Goal: Information Seeking & Learning: Learn about a topic

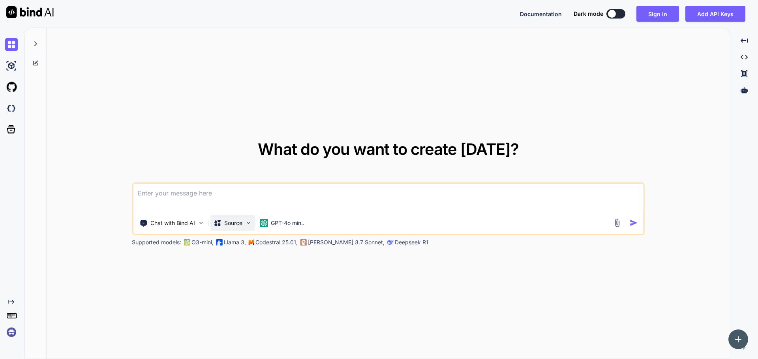
click at [238, 222] on p "Source" at bounding box center [233, 223] width 18 height 8
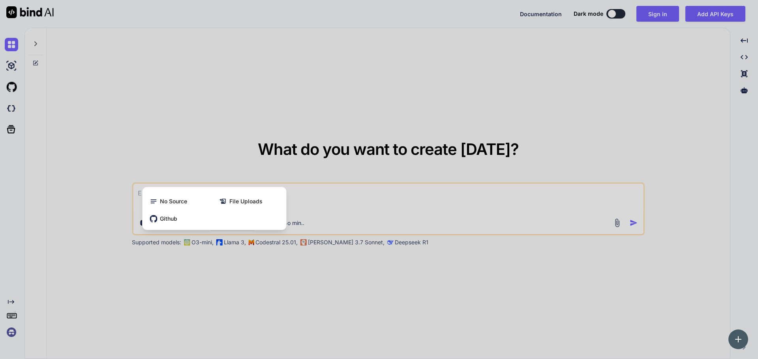
click at [309, 198] on div at bounding box center [379, 179] width 758 height 359
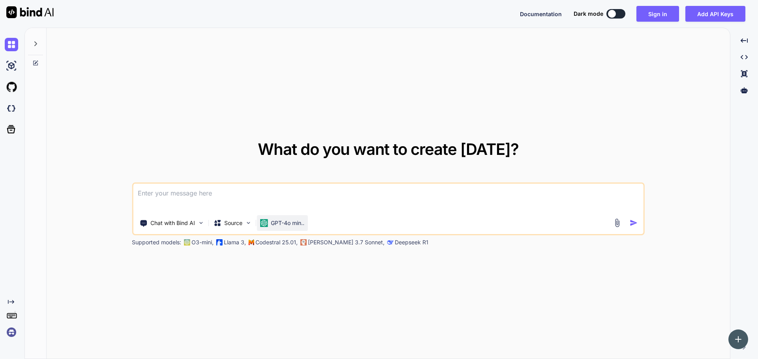
click at [291, 221] on p "GPT-4o min.." at bounding box center [288, 223] width 34 height 8
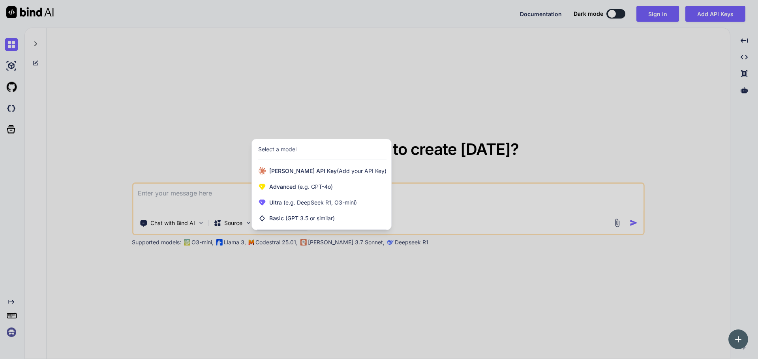
click at [429, 198] on div at bounding box center [379, 179] width 758 height 359
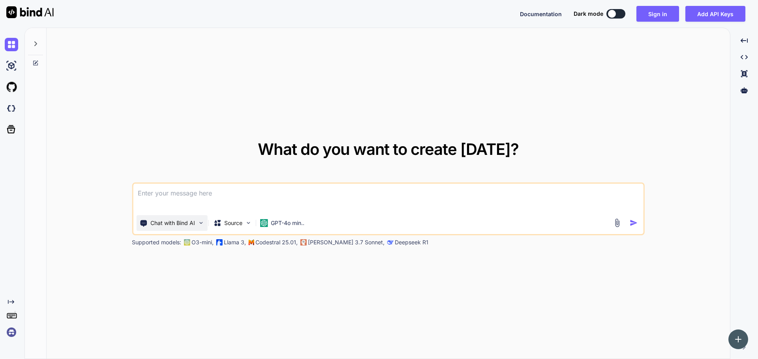
click at [187, 220] on p "Chat with Bind AI" at bounding box center [172, 223] width 45 height 8
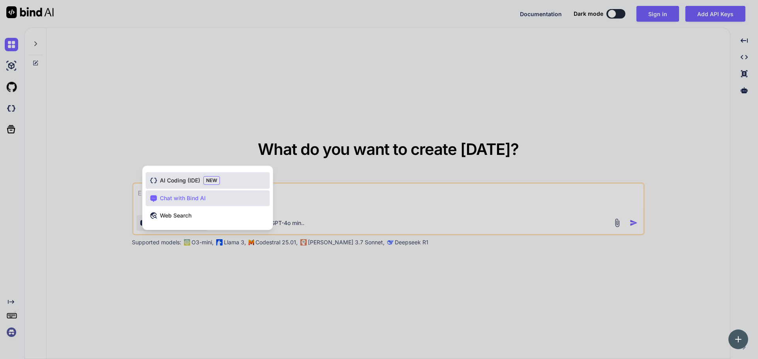
click at [198, 182] on span "AI Coding (IDE)" at bounding box center [180, 181] width 40 height 8
type textarea "x"
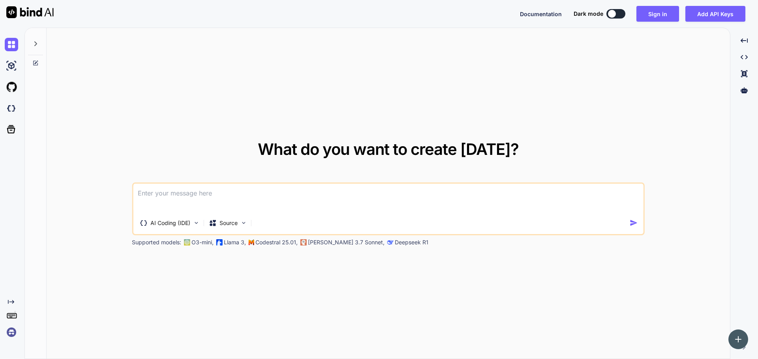
click at [267, 206] on textarea at bounding box center [388, 198] width 510 height 29
click at [267, 199] on textarea at bounding box center [388, 198] width 510 height 29
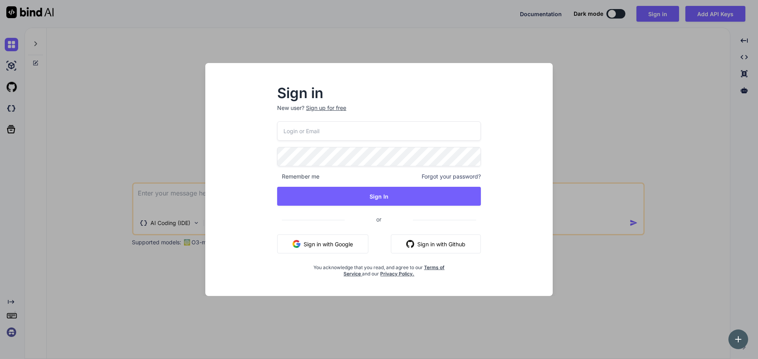
click at [303, 240] on button "Sign in with Google" at bounding box center [322, 244] width 91 height 19
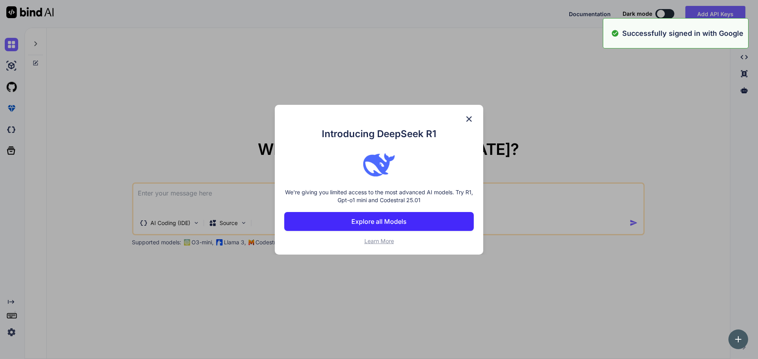
click at [258, 202] on div "Introducing DeepSeek R1 We're giving you limited access to the most advanced AI…" at bounding box center [379, 179] width 758 height 359
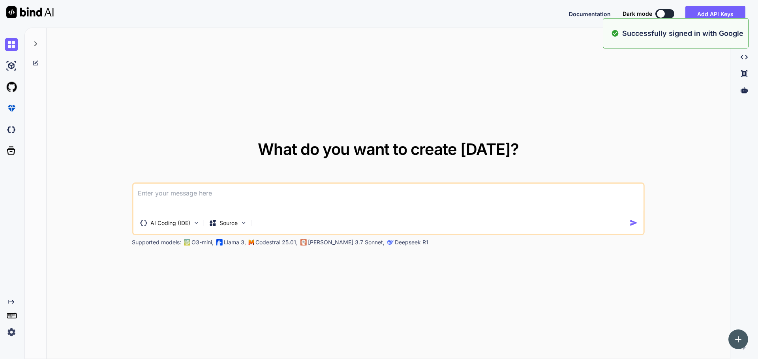
click at [276, 204] on textarea at bounding box center [388, 198] width 510 height 29
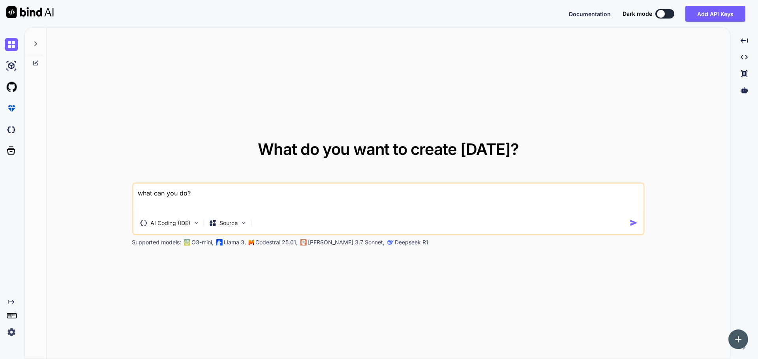
type textarea "what can you do?"
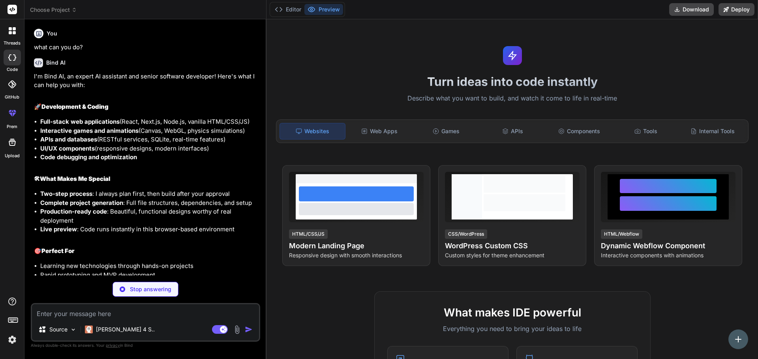
type textarea "x"
type textarea "w"
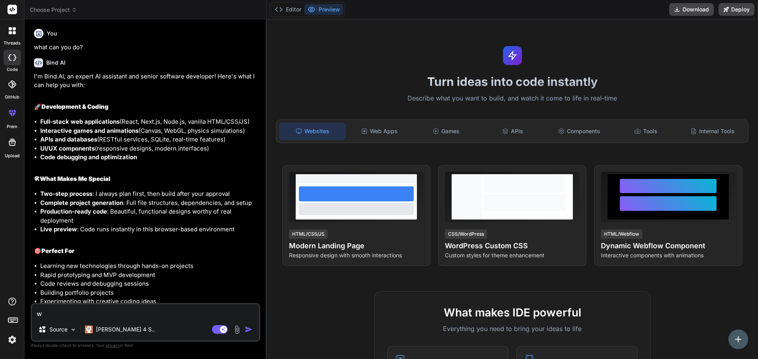
type textarea "x"
type textarea "wh"
type textarea "x"
type textarea "wha"
type textarea "x"
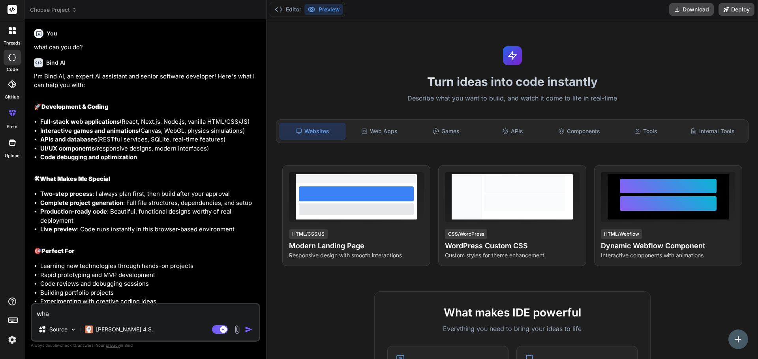
type textarea "what"
type textarea "x"
type textarea "what"
type textarea "x"
type textarea "what a"
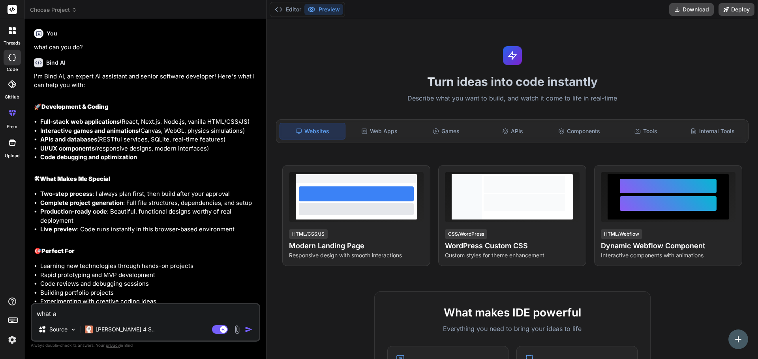
type textarea "x"
type textarea "what ar"
type textarea "x"
type textarea "what are"
type textarea "x"
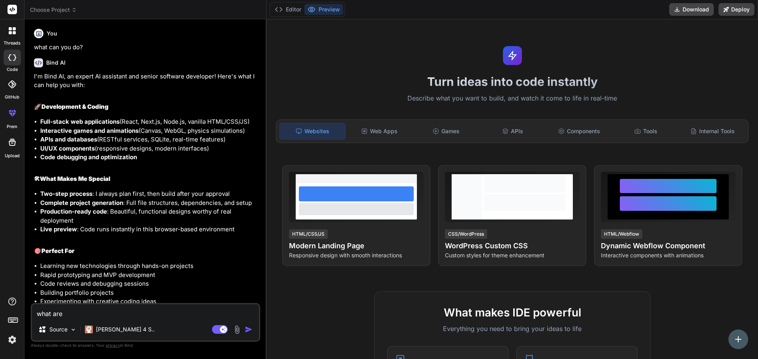
type textarea "what are"
type textarea "x"
type textarea "what are t"
type textarea "x"
type textarea "what are th"
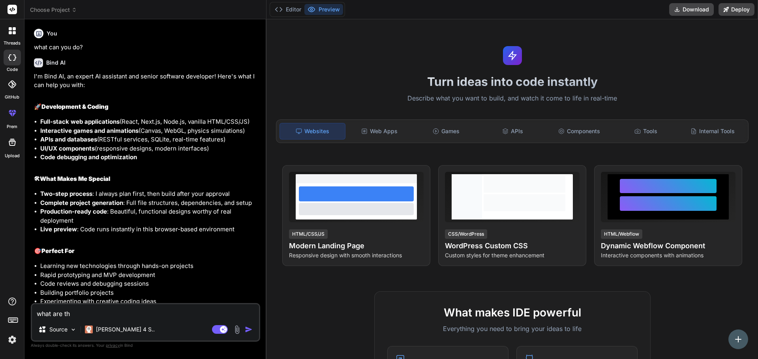
type textarea "x"
type textarea "what are the"
type textarea "x"
type textarea "what are the"
type textarea "x"
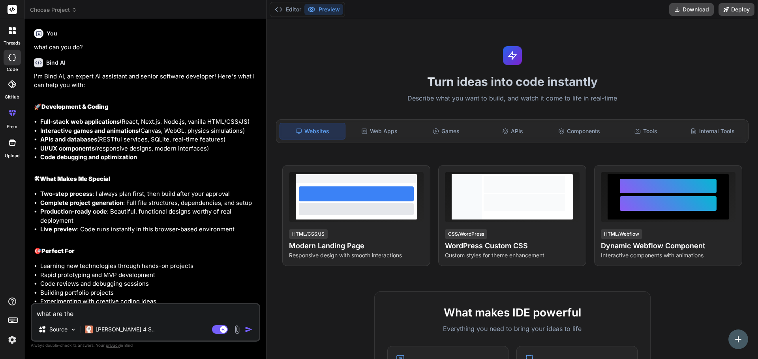
type textarea "what are the l"
type textarea "x"
type textarea "what are the li"
type textarea "x"
type textarea "what are the lim"
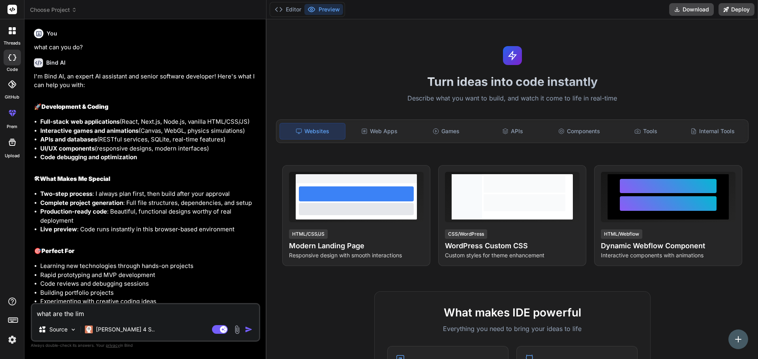
type textarea "x"
type textarea "what are the limi"
type textarea "x"
type textarea "what are the limit"
type textarea "x"
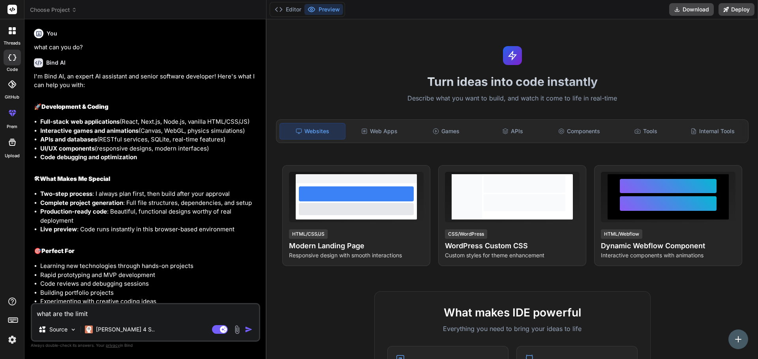
type textarea "what are the limita"
type textarea "x"
type textarea "what are the limitat"
type textarea "x"
type textarea "what are the limitati"
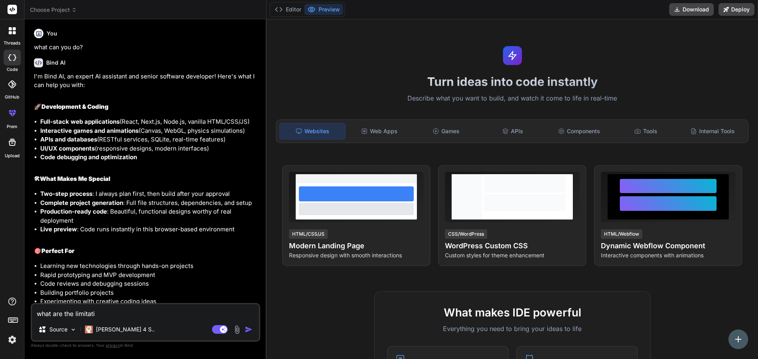
type textarea "x"
type textarea "what are the limitatio"
type textarea "x"
type textarea "what are the limitation"
type textarea "x"
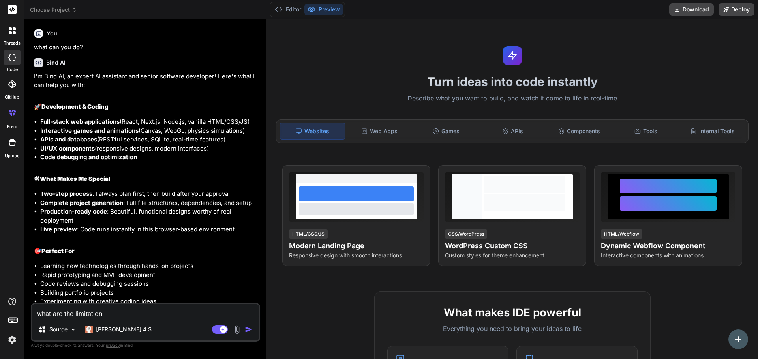
type textarea "what are the limitations"
type textarea "x"
type textarea "what are the limitations"
type textarea "x"
type textarea "what are the limitations o"
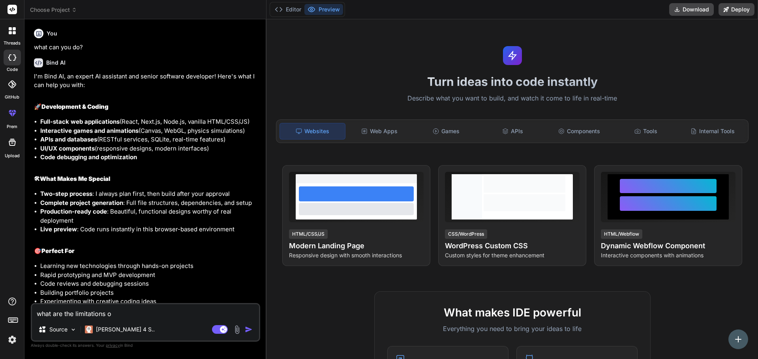
type textarea "x"
type textarea "what are the limitations on"
type textarea "x"
type textarea "what are the limitations on"
type textarea "x"
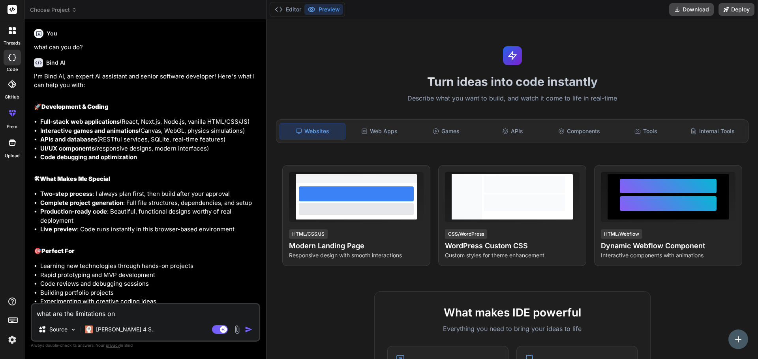
type textarea "what are the limitations on t"
type textarea "x"
type textarea "what are the limitations on th"
type textarea "x"
type textarea "what are the limitations on the"
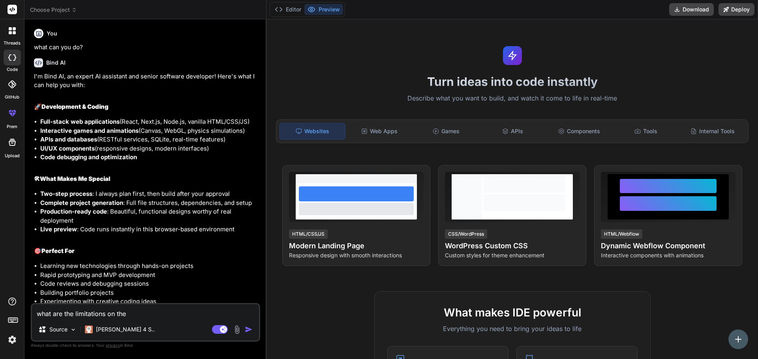
type textarea "x"
type textarea "what are the limitations on the"
type textarea "x"
type textarea "what are the limitations on the f"
type textarea "x"
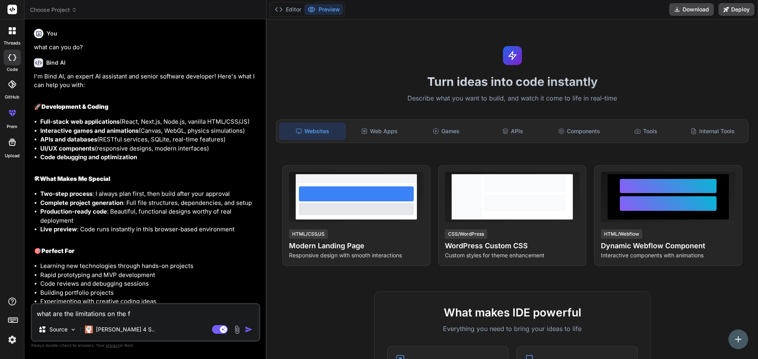
type textarea "what are the limitations on the fr"
type textarea "x"
type textarea "what are the limitations on the fre"
type textarea "x"
type textarea "what are the limitations on the free"
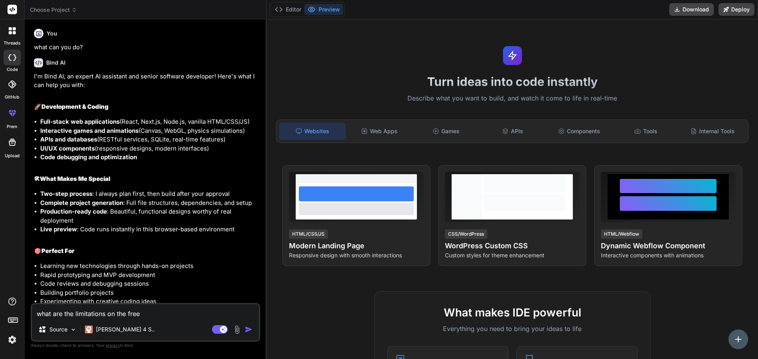
type textarea "x"
type textarea "what are the limitations on the free"
type textarea "x"
type textarea "what are the limitations on the free t"
type textarea "x"
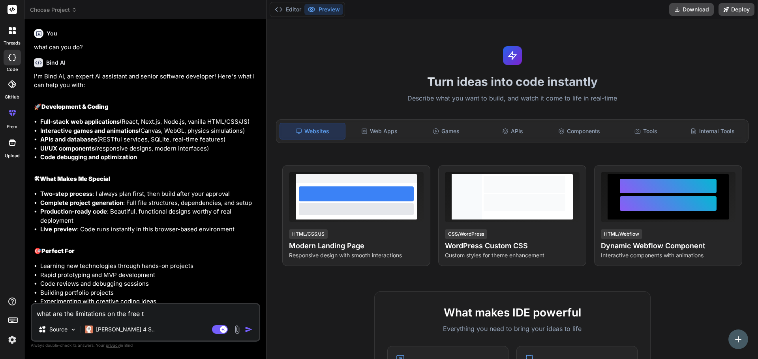
type textarea "what are the limitations on the free te"
type textarea "x"
type textarea "what are the limitations on the free tea"
type textarea "x"
type textarea "what are the limitations on the free tear"
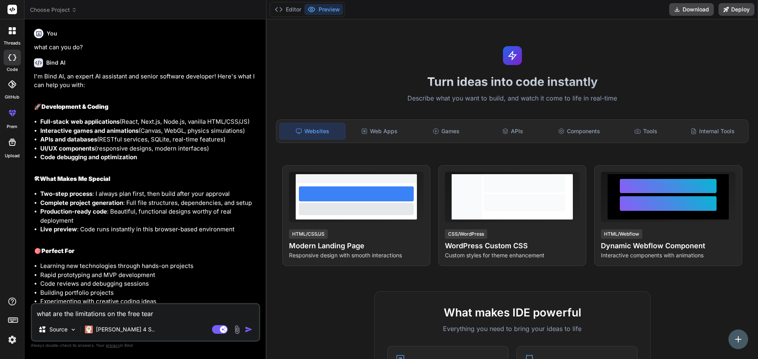
type textarea "x"
type textarea "what are the limitations on the free tear?"
type textarea "x"
type textarea "what are the limitations on the free tear"
type textarea "x"
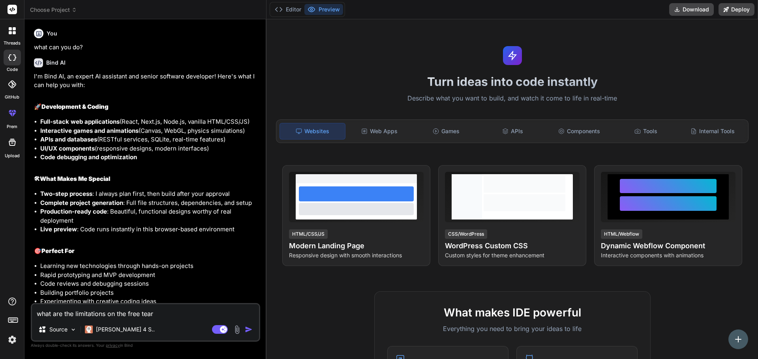
type textarea "what are the limitations on the free tea"
type textarea "x"
type textarea "what are the limitations on the free te"
type textarea "x"
type textarea "what are the limitations on the free t"
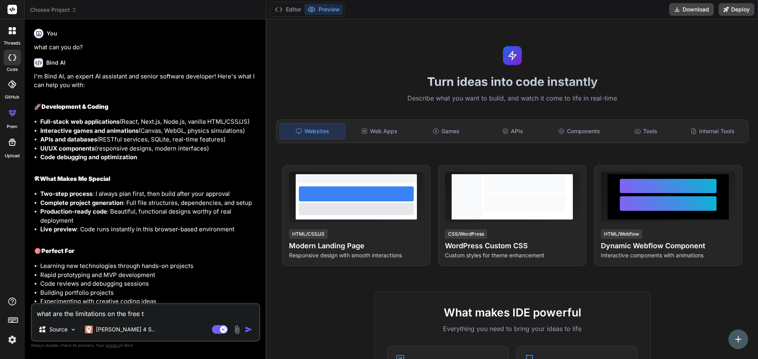
type textarea "x"
type textarea "what are the limitations on the free"
type textarea "x"
type textarea "what are the limitations on the free v"
type textarea "x"
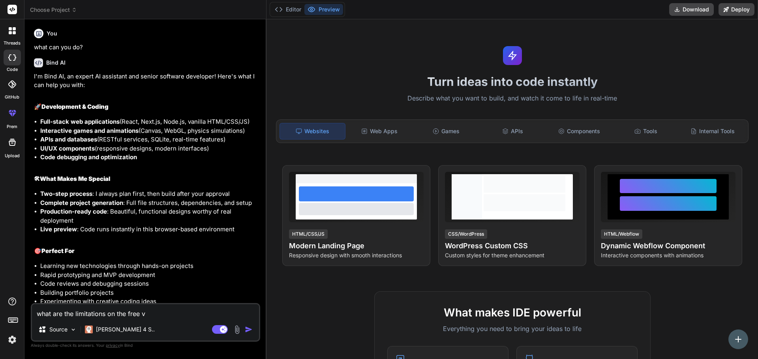
type textarea "what are the limitations on the free ve"
type textarea "x"
type textarea "what are the limitations on the free ver"
type textarea "x"
type textarea "what are the limitations on the free vers"
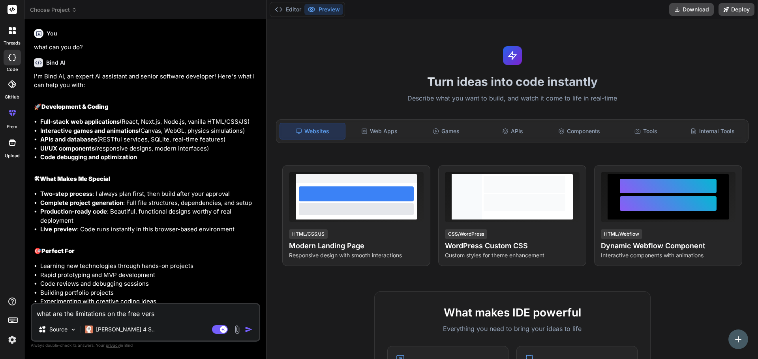
type textarea "x"
type textarea "what are the limitations on the free versi"
type textarea "x"
type textarea "what are the limitations on the free versio"
type textarea "x"
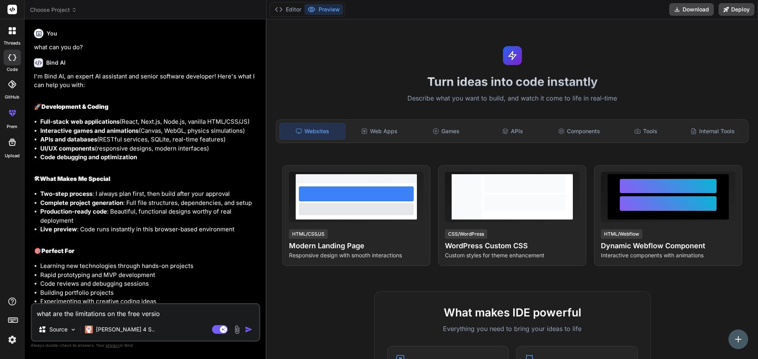
type textarea "what are the limitations on the free version"
type textarea "x"
type textarea "what are the limitations on the free version?"
type textarea "x"
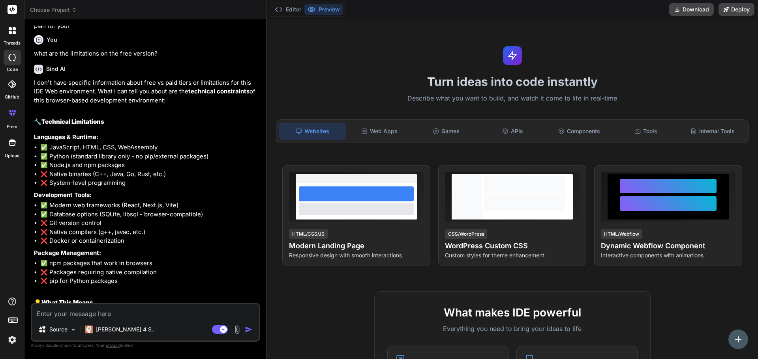
scroll to position [532, 0]
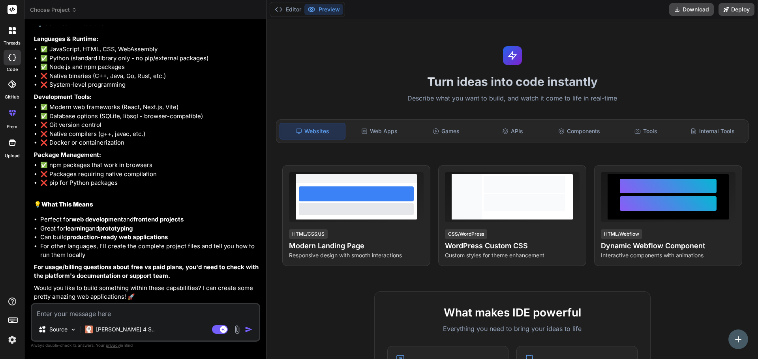
click at [15, 30] on icon at bounding box center [14, 28] width 3 height 3
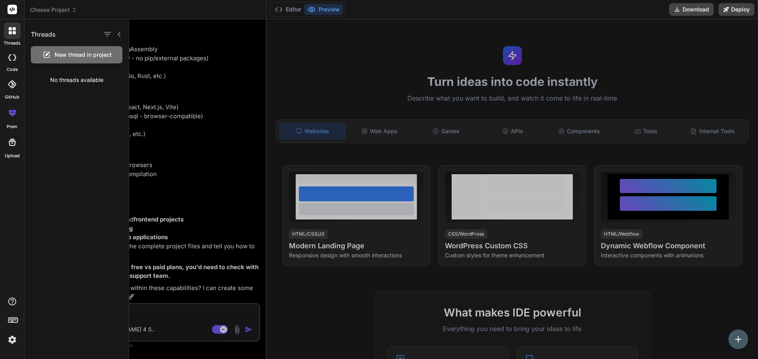
click at [78, 56] on span "New thread in project" at bounding box center [82, 55] width 57 height 8
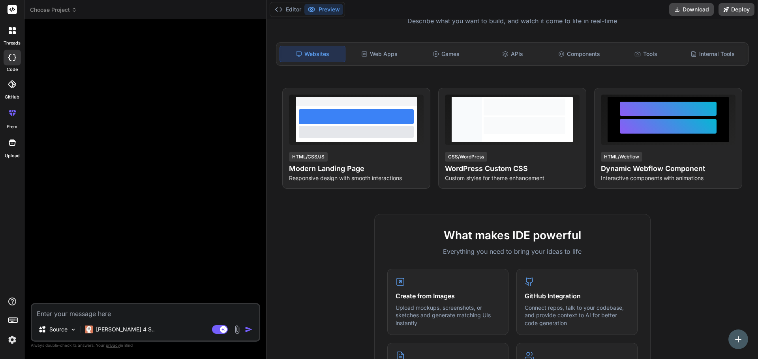
scroll to position [0, 0]
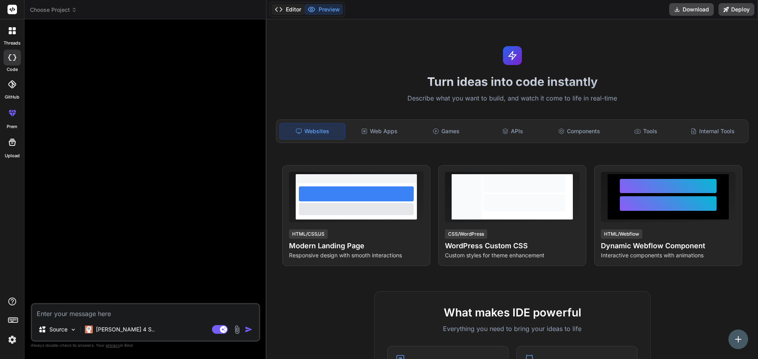
click at [294, 12] on button "Editor" at bounding box center [287, 9] width 33 height 11
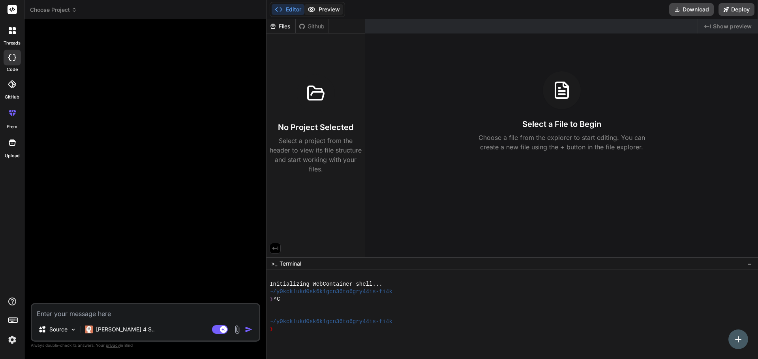
click at [311, 12] on icon at bounding box center [311, 9] width 7 height 5
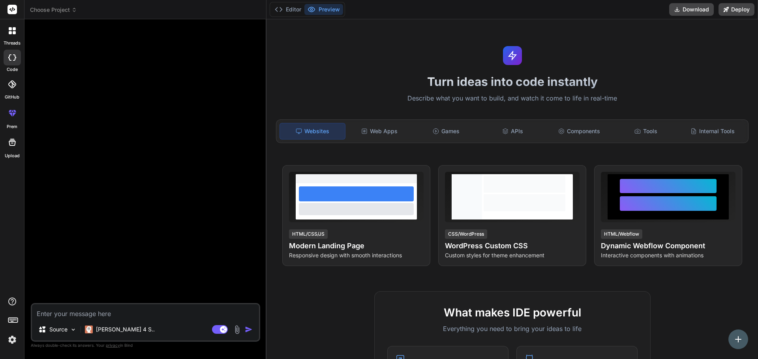
click at [330, 10] on button "Preview" at bounding box center [323, 9] width 39 height 11
click at [101, 329] on p "[PERSON_NAME] 4 S.." at bounding box center [125, 330] width 59 height 8
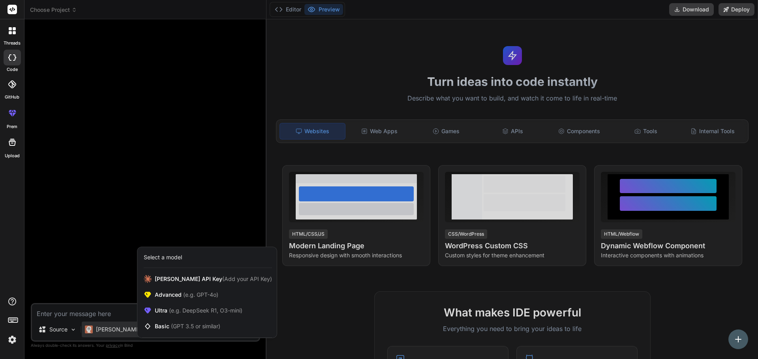
click at [105, 311] on div at bounding box center [379, 179] width 758 height 359
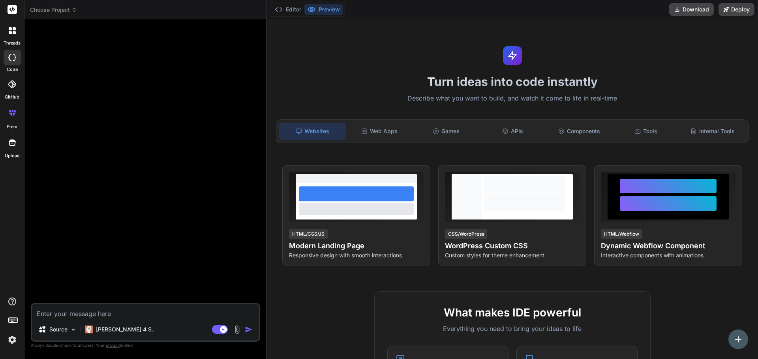
click at [105, 311] on textarea at bounding box center [145, 312] width 227 height 14
click at [68, 331] on div "Source" at bounding box center [57, 330] width 45 height 16
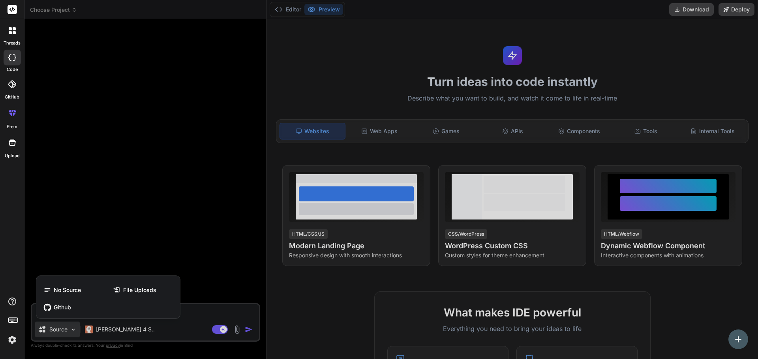
click at [139, 139] on div at bounding box center [379, 179] width 758 height 359
type textarea "x"
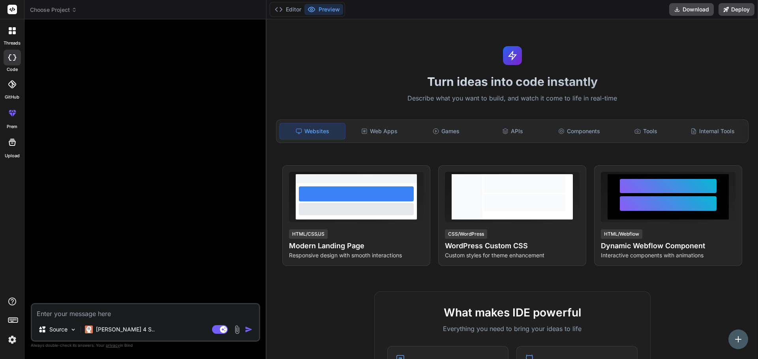
click at [69, 8] on span "Choose Project" at bounding box center [53, 10] width 47 height 8
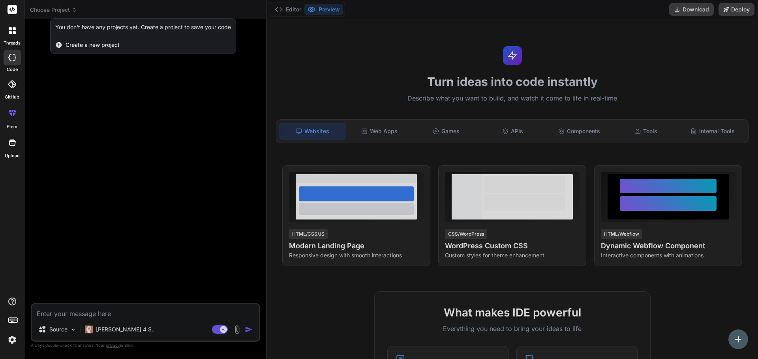
type textarea "x"
